Goal: Task Accomplishment & Management: Manage account settings

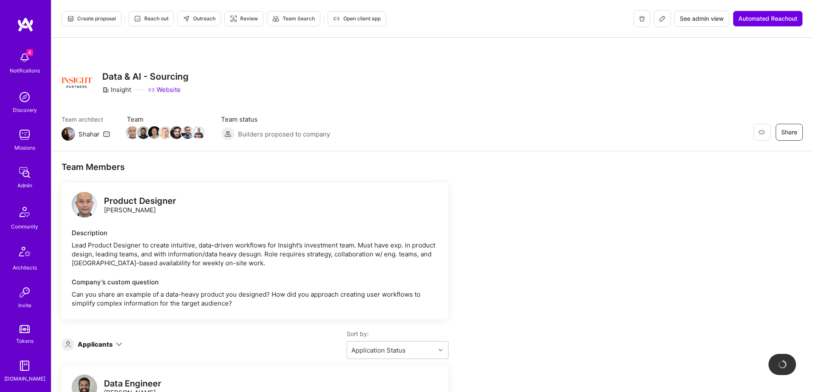
click at [705, 22] on span "See admin view" at bounding box center [701, 18] width 44 height 8
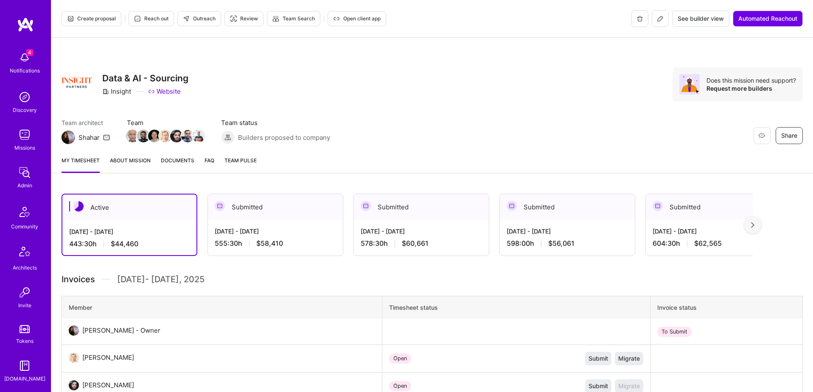
click at [179, 165] on link "Documents" at bounding box center [178, 164] width 34 height 17
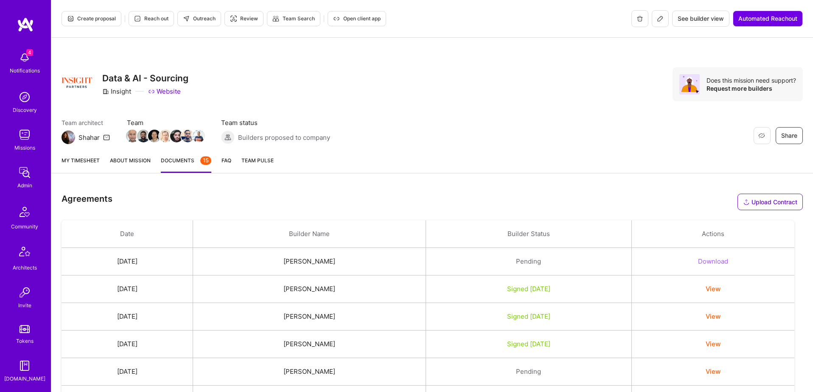
click at [69, 159] on link "My timesheet" at bounding box center [80, 164] width 38 height 17
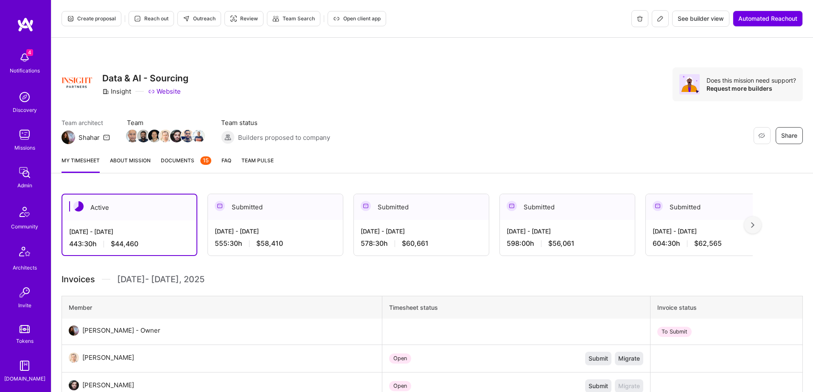
click at [547, 227] on div "[DATE] - [DATE]" at bounding box center [566, 231] width 121 height 9
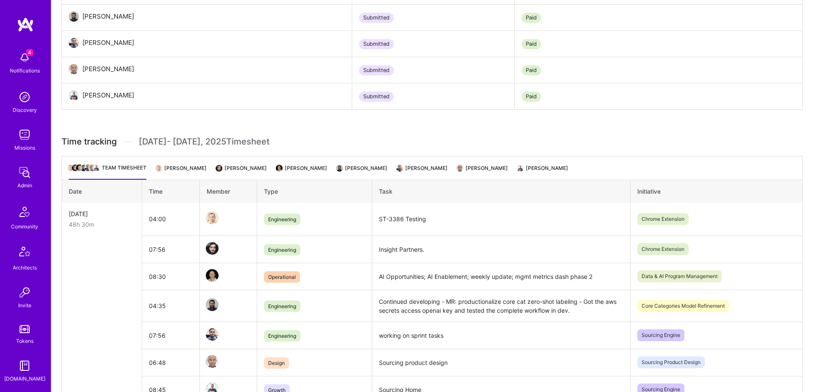
scroll to position [420, 0]
click at [402, 169] on li "[PERSON_NAME]" at bounding box center [422, 171] width 50 height 17
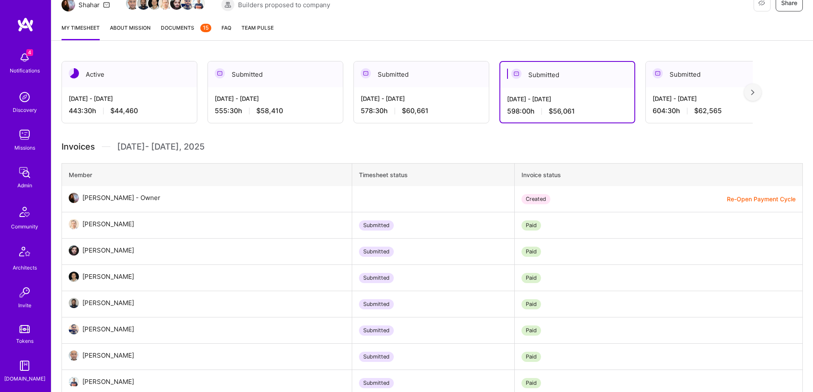
scroll to position [128, 0]
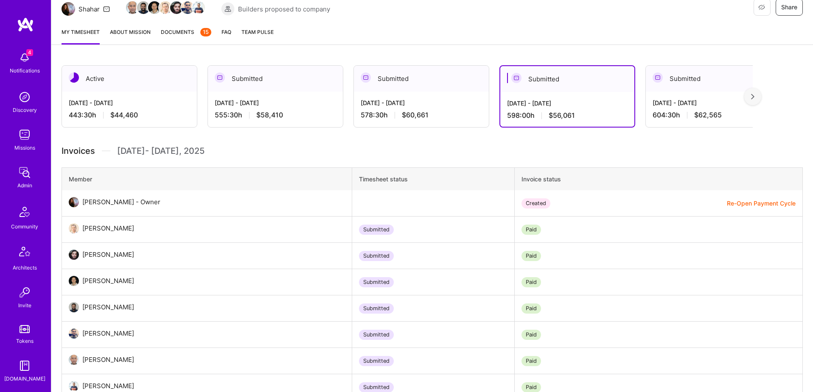
click at [425, 122] on div "[DATE] - [DATE] 578:30 h $60,661" at bounding box center [421, 109] width 135 height 35
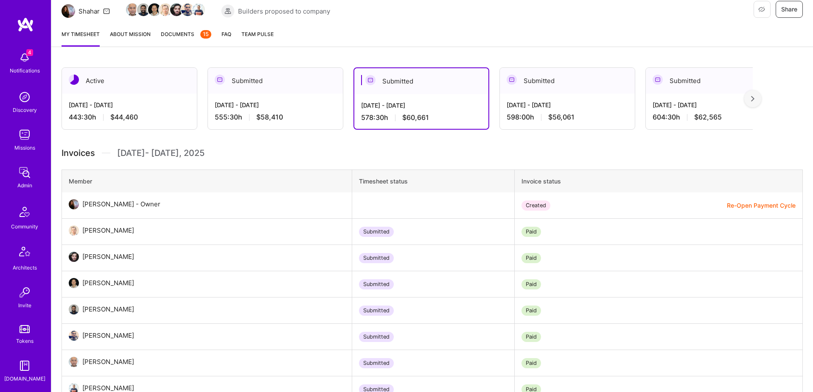
scroll to position [0, 0]
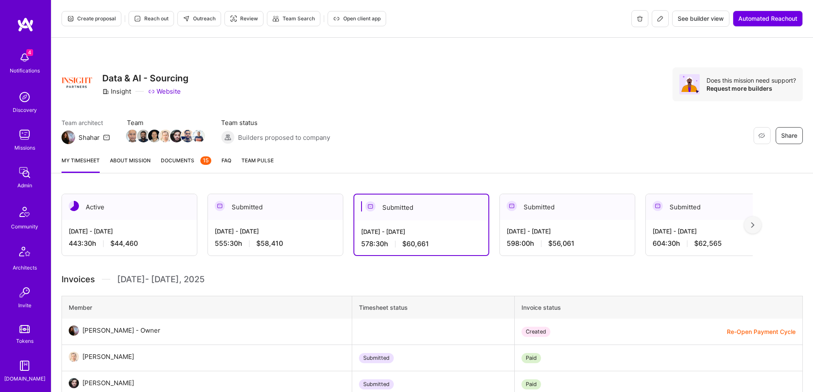
click at [307, 233] on div "[DATE] - [DATE]" at bounding box center [275, 231] width 121 height 9
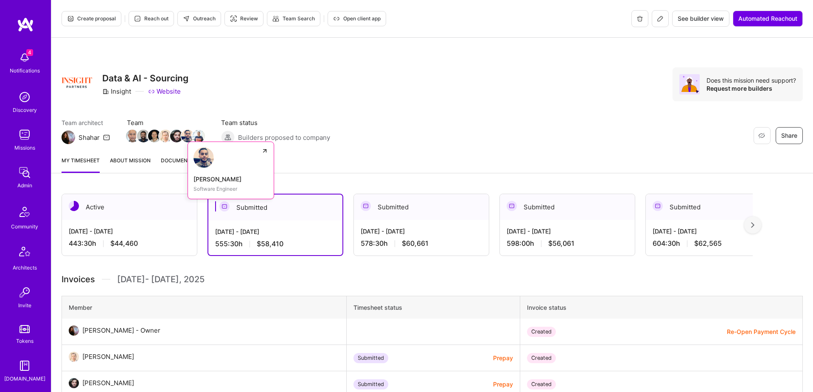
click at [185, 135] on img at bounding box center [187, 136] width 13 height 13
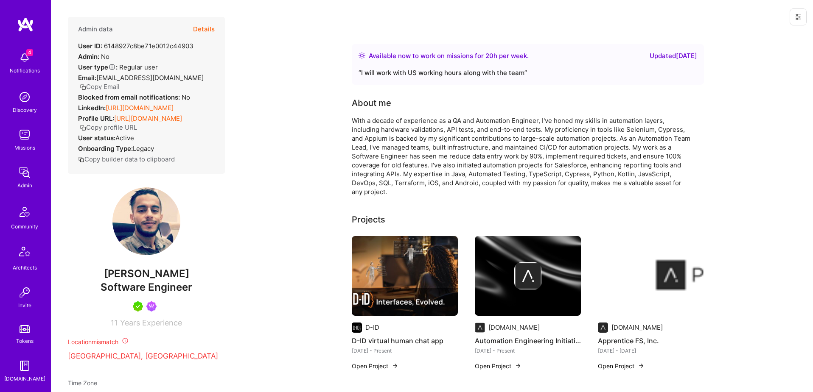
click at [795, 16] on icon at bounding box center [797, 17] width 7 height 7
click at [765, 30] on button "Login as Nabeel" at bounding box center [767, 36] width 78 height 22
